Goal: Task Accomplishment & Management: Use online tool/utility

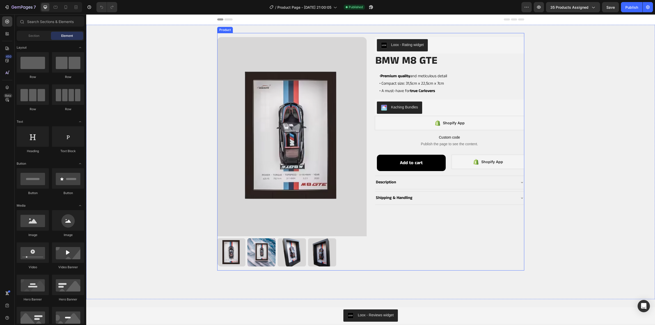
click at [485, 221] on div "Loox - Rating widget Loox BMW M8 GTE Product Title • Premium quality and meticu…" at bounding box center [449, 153] width 149 height 233
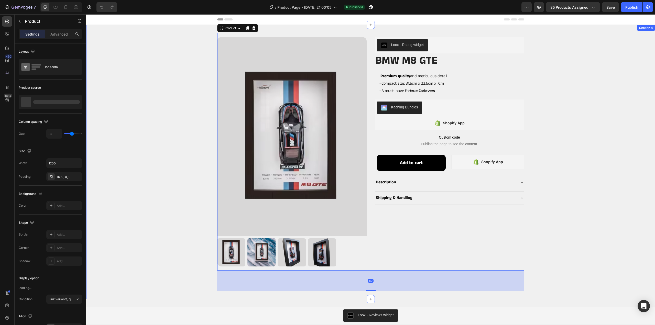
click at [590, 191] on div "Product Images Loox - Rating widget Loox BMW M8 GTE Product Title • Premium qua…" at bounding box center [370, 162] width 568 height 258
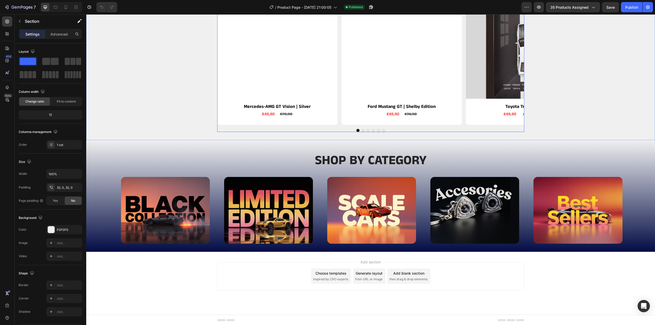
scroll to position [903, 0]
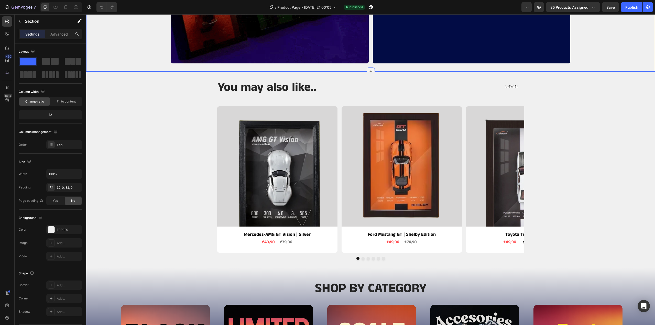
click at [368, 70] on icon at bounding box center [370, 72] width 4 height 4
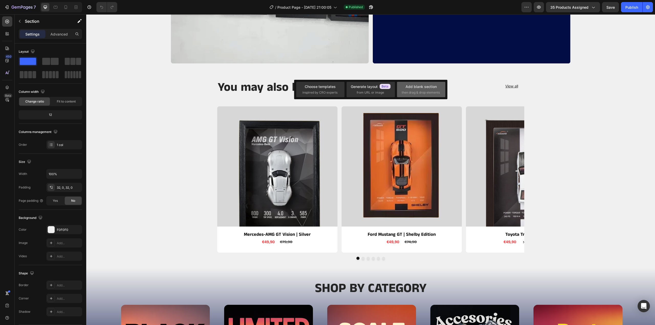
click at [421, 89] on div "Add blank section then drag & drop elements" at bounding box center [420, 89] width 39 height 11
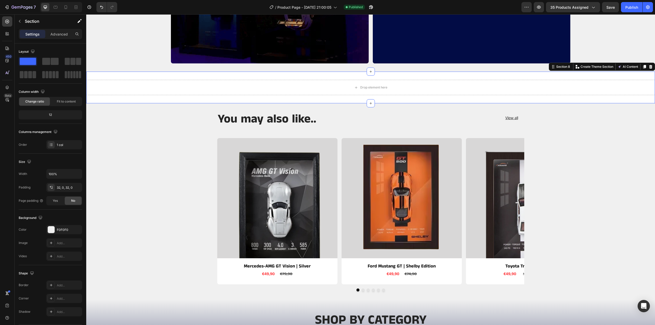
click at [150, 100] on div "Drop element here Section 8 Create Theme Section AI Content Write with GemAI Wh…" at bounding box center [370, 88] width 568 height 32
click at [8, 36] on icon at bounding box center [7, 33] width 5 height 5
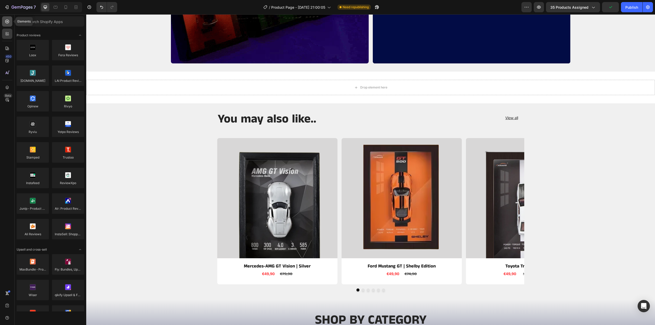
click at [8, 22] on icon at bounding box center [7, 21] width 5 height 5
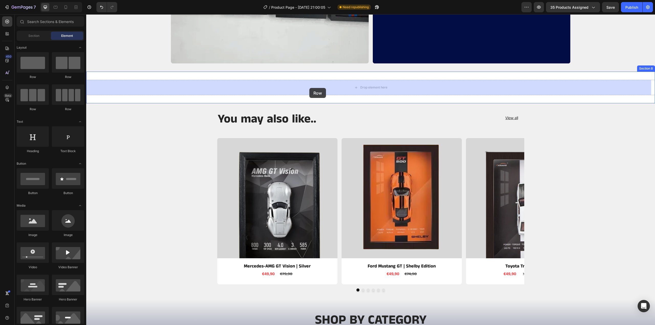
drag, startPoint x: 127, startPoint y: 80, endPoint x: 309, endPoint y: 88, distance: 182.5
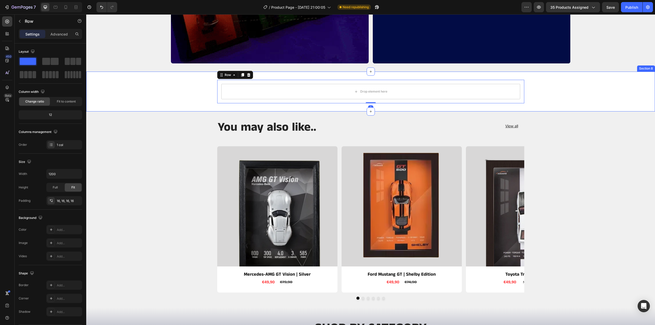
click at [177, 88] on div "Drop element here Row 0" at bounding box center [370, 92] width 568 height 24
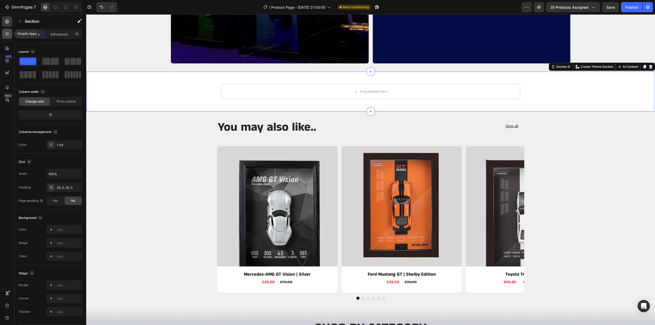
click at [7, 33] on icon at bounding box center [7, 33] width 5 height 5
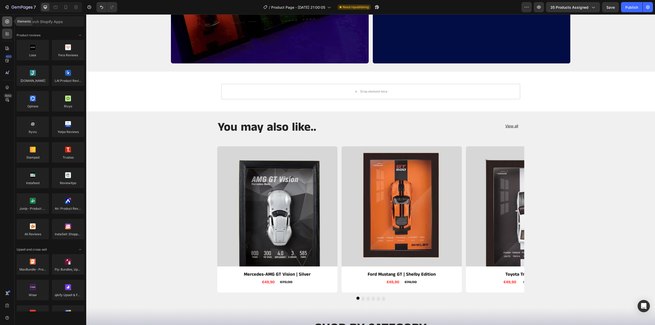
click at [8, 21] on icon at bounding box center [7, 21] width 5 height 5
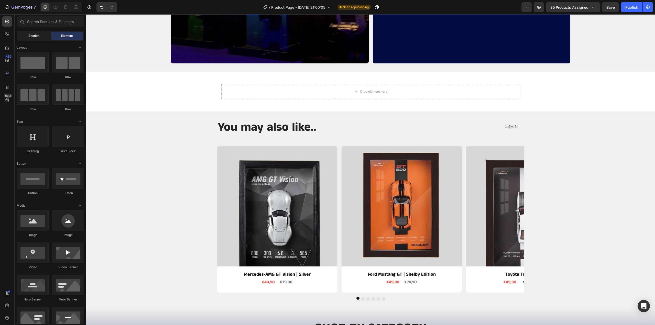
click at [33, 33] on div "Section" at bounding box center [34, 36] width 32 height 8
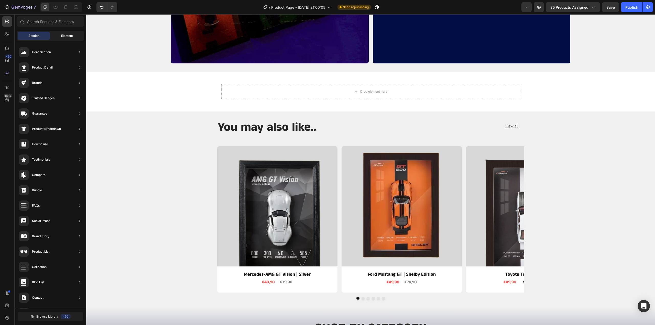
click at [58, 33] on div "Element" at bounding box center [67, 36] width 32 height 8
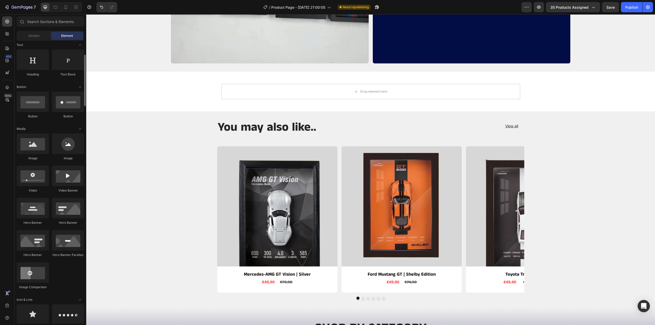
scroll to position [0, 0]
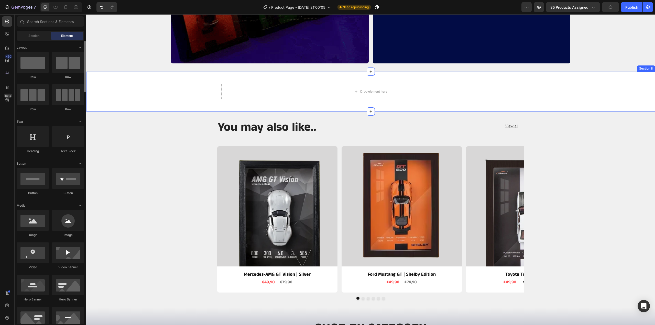
click at [120, 92] on div "Drop element here Row" at bounding box center [370, 92] width 568 height 24
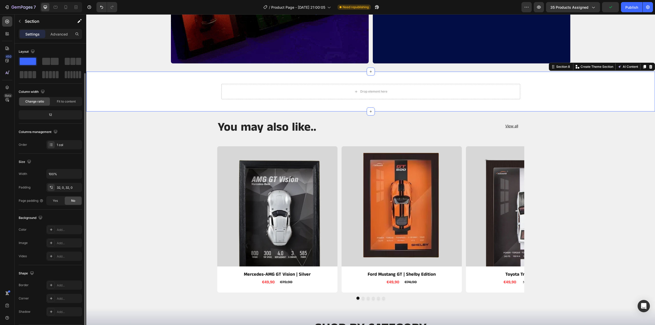
scroll to position [15, 0]
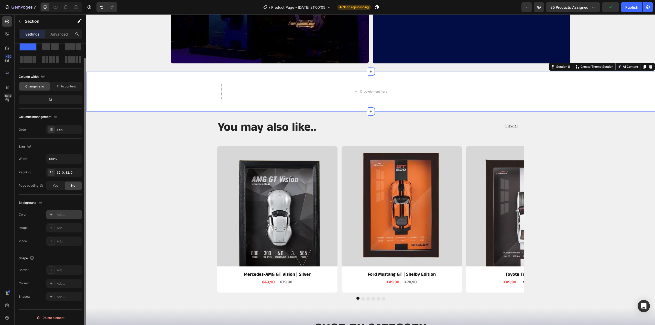
click at [63, 213] on div "Add..." at bounding box center [69, 214] width 24 height 5
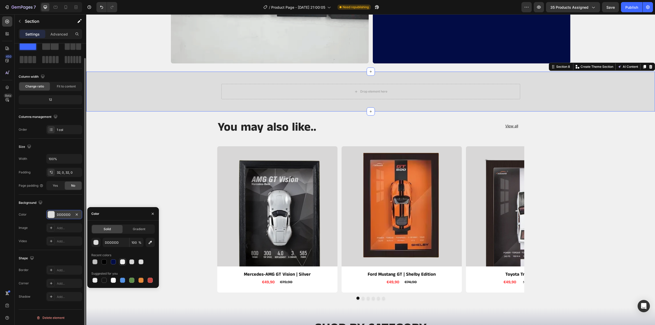
click at [122, 262] on div at bounding box center [122, 261] width 5 height 5
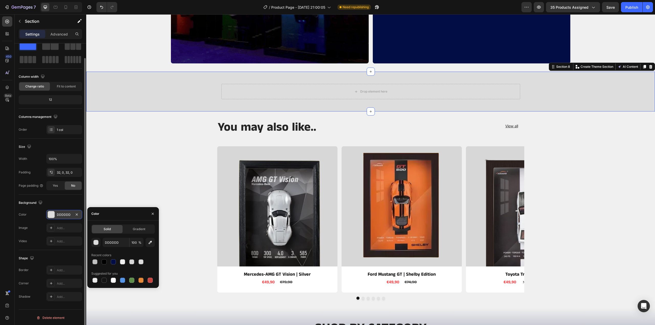
type input "F0F0F0"
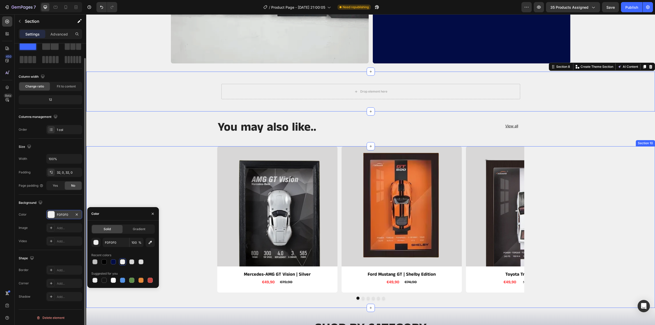
click at [123, 187] on div "Product Images Mercedes-AMG GT Vision | Silver Product Title €49,90 Product Pri…" at bounding box center [370, 223] width 568 height 154
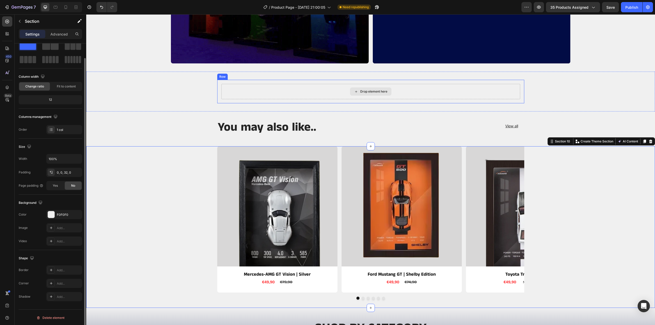
click at [255, 91] on div "Drop element here" at bounding box center [370, 91] width 299 height 15
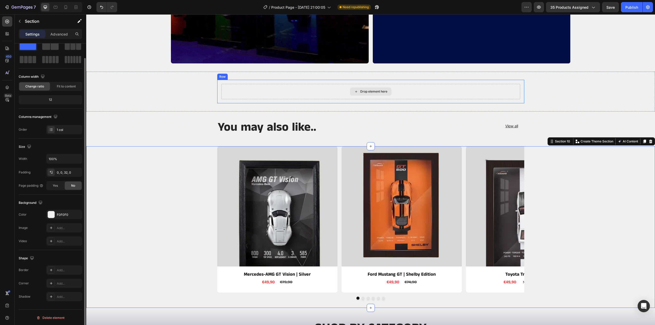
scroll to position [0, 0]
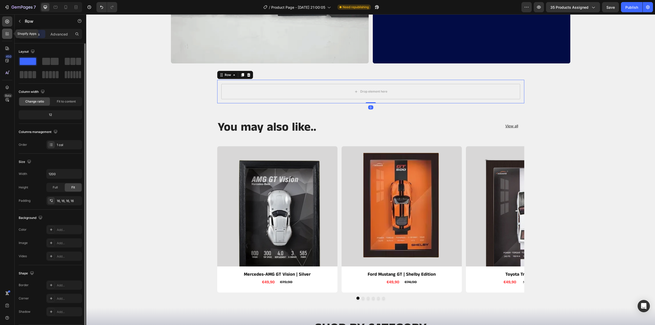
click at [11, 30] on div at bounding box center [7, 34] width 10 height 10
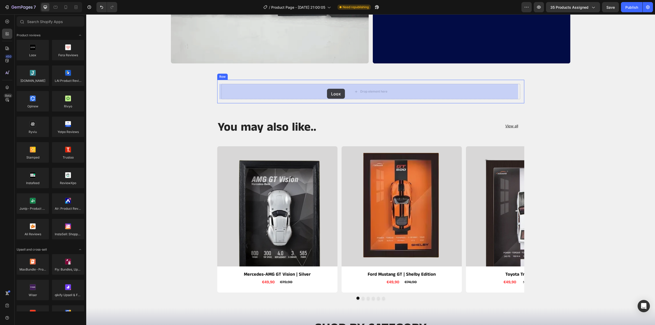
drag, startPoint x: 118, startPoint y: 61, endPoint x: 327, endPoint y: 89, distance: 210.7
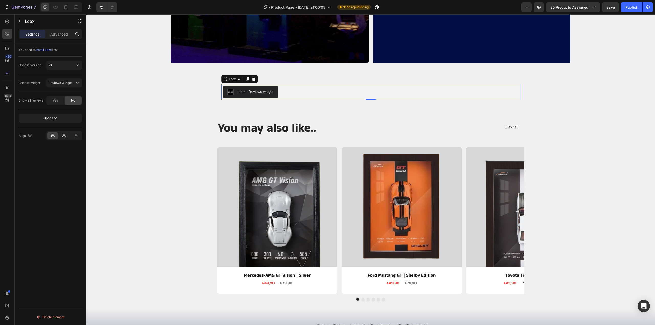
click at [62, 136] on icon at bounding box center [64, 135] width 5 height 5
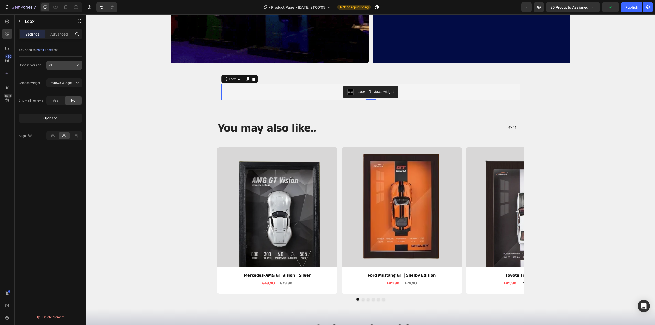
click at [64, 65] on div "V1" at bounding box center [62, 65] width 26 height 5
click at [61, 86] on p "V2" at bounding box center [63, 87] width 29 height 5
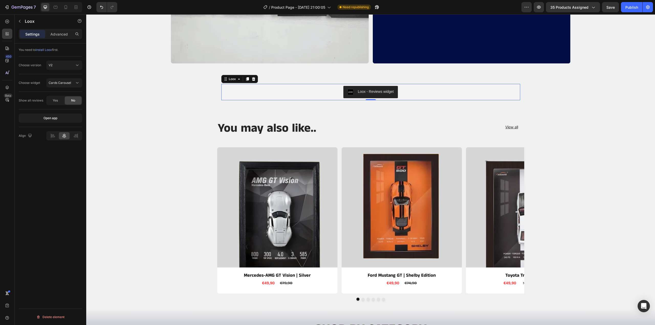
click at [69, 76] on div "Choose widget Cards Carousel" at bounding box center [50, 83] width 63 height 18
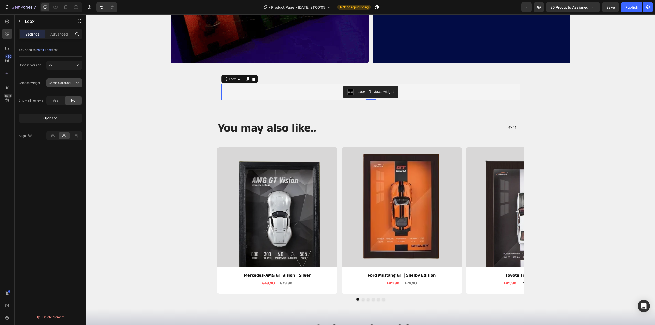
click at [66, 79] on button "Cards Carousel" at bounding box center [64, 82] width 36 height 9
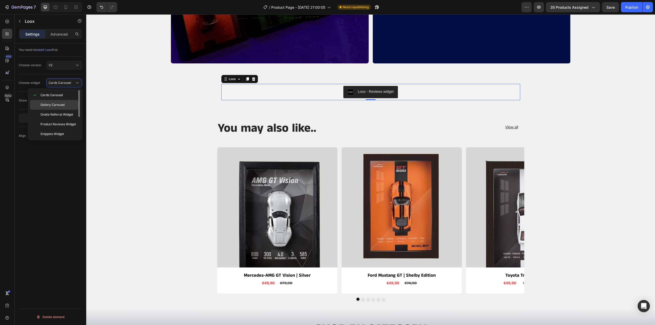
click at [60, 104] on span "Gallery Carousel" at bounding box center [52, 105] width 24 height 5
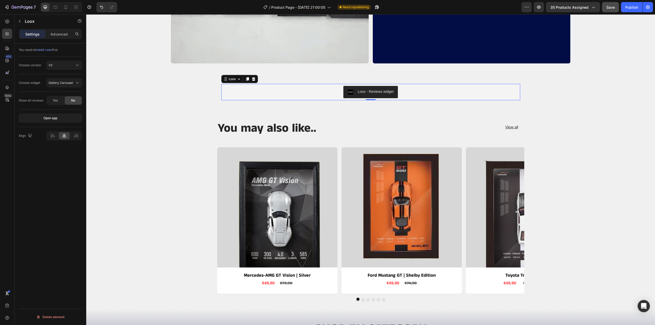
click at [610, 9] on span "Save" at bounding box center [610, 7] width 8 height 4
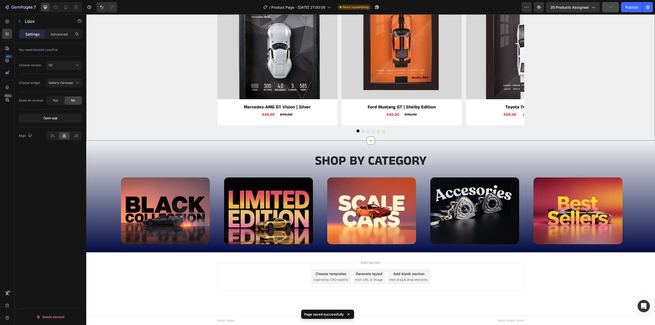
scroll to position [1072, 0]
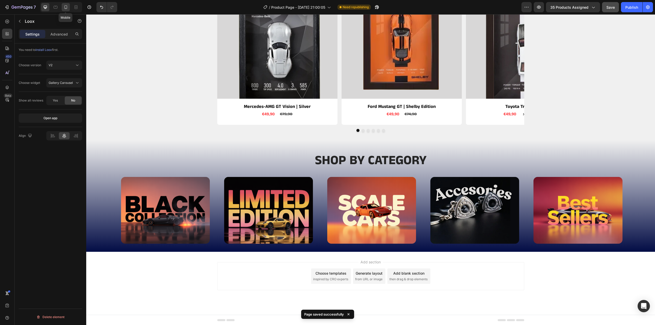
click at [64, 8] on icon at bounding box center [65, 7] width 5 height 5
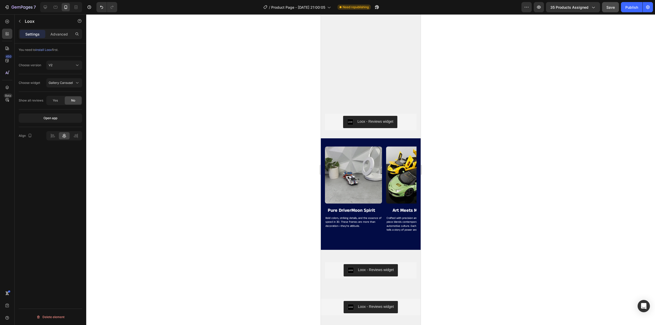
scroll to position [385, 0]
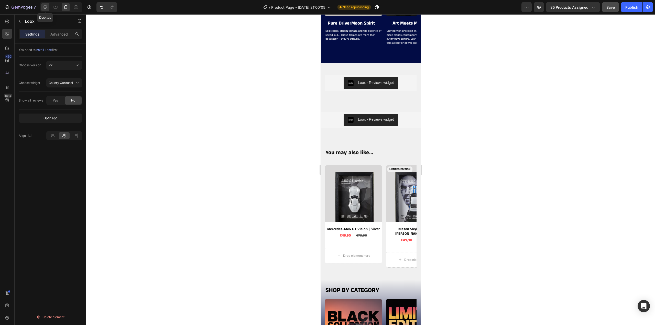
click at [44, 5] on icon at bounding box center [45, 7] width 5 height 5
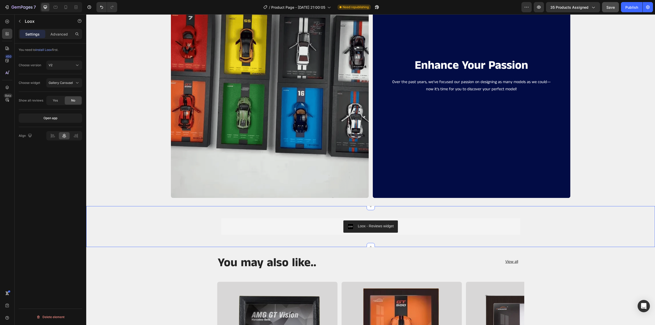
scroll to position [871, 0]
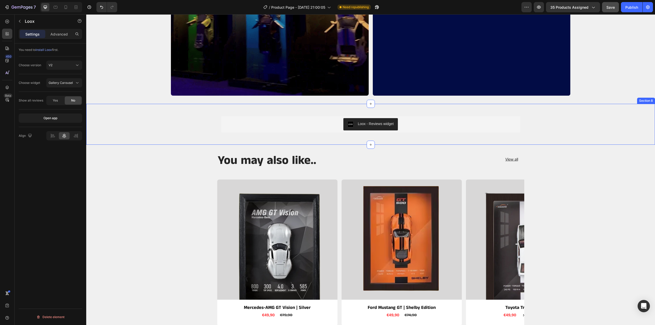
click at [134, 130] on div "Loox - Reviews widget Loox Row" at bounding box center [370, 124] width 568 height 25
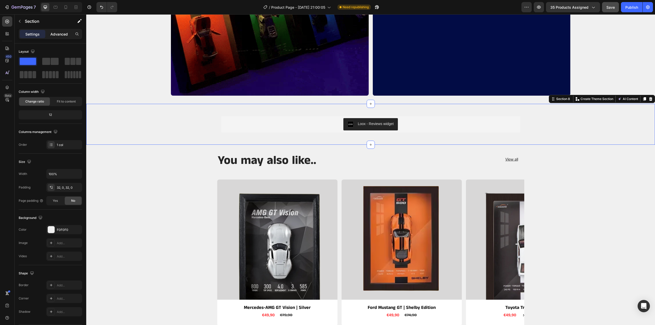
click at [62, 35] on p "Advanced" at bounding box center [58, 33] width 17 height 5
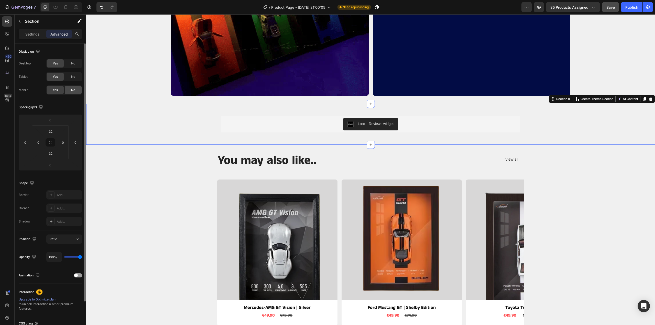
click at [72, 89] on span "No" at bounding box center [73, 90] width 4 height 5
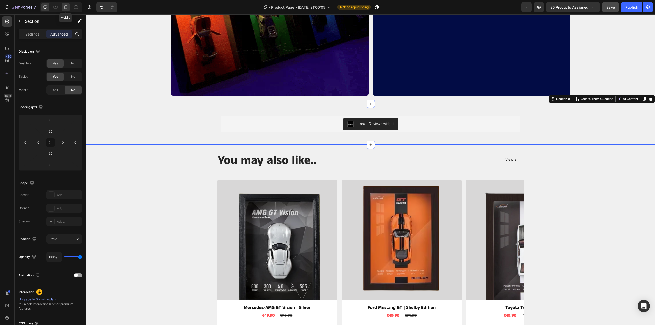
click at [67, 7] on icon at bounding box center [65, 7] width 5 height 5
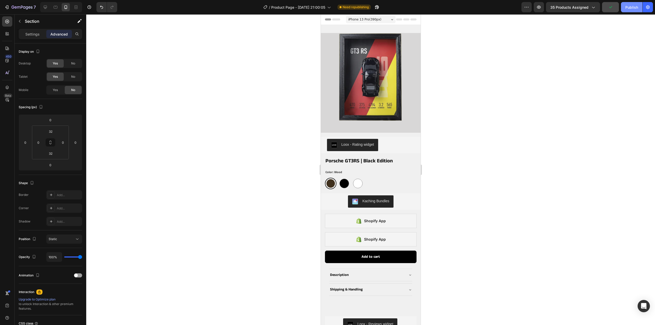
click at [632, 4] on button "Publish" at bounding box center [631, 7] width 21 height 10
click at [18, 8] on icon "button" at bounding box center [22, 7] width 21 height 4
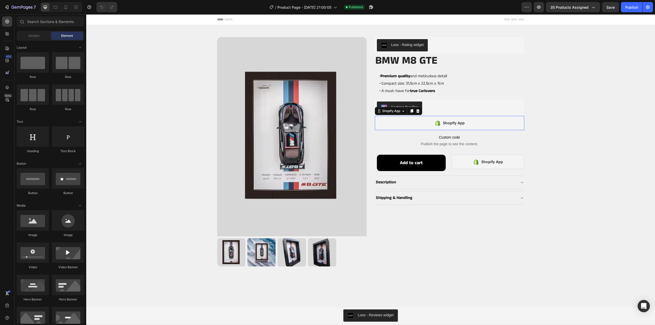
click at [471, 122] on div "Shopify App" at bounding box center [449, 123] width 149 height 14
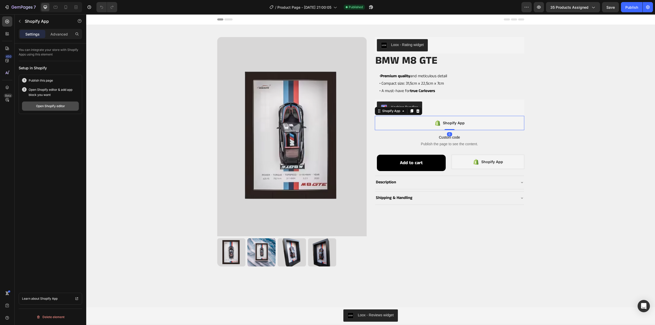
click at [58, 108] on button "Open Shopify editor" at bounding box center [50, 106] width 57 height 9
click at [14, 4] on button "7" at bounding box center [20, 7] width 36 height 10
